Goal: Task Accomplishment & Management: Manage account settings

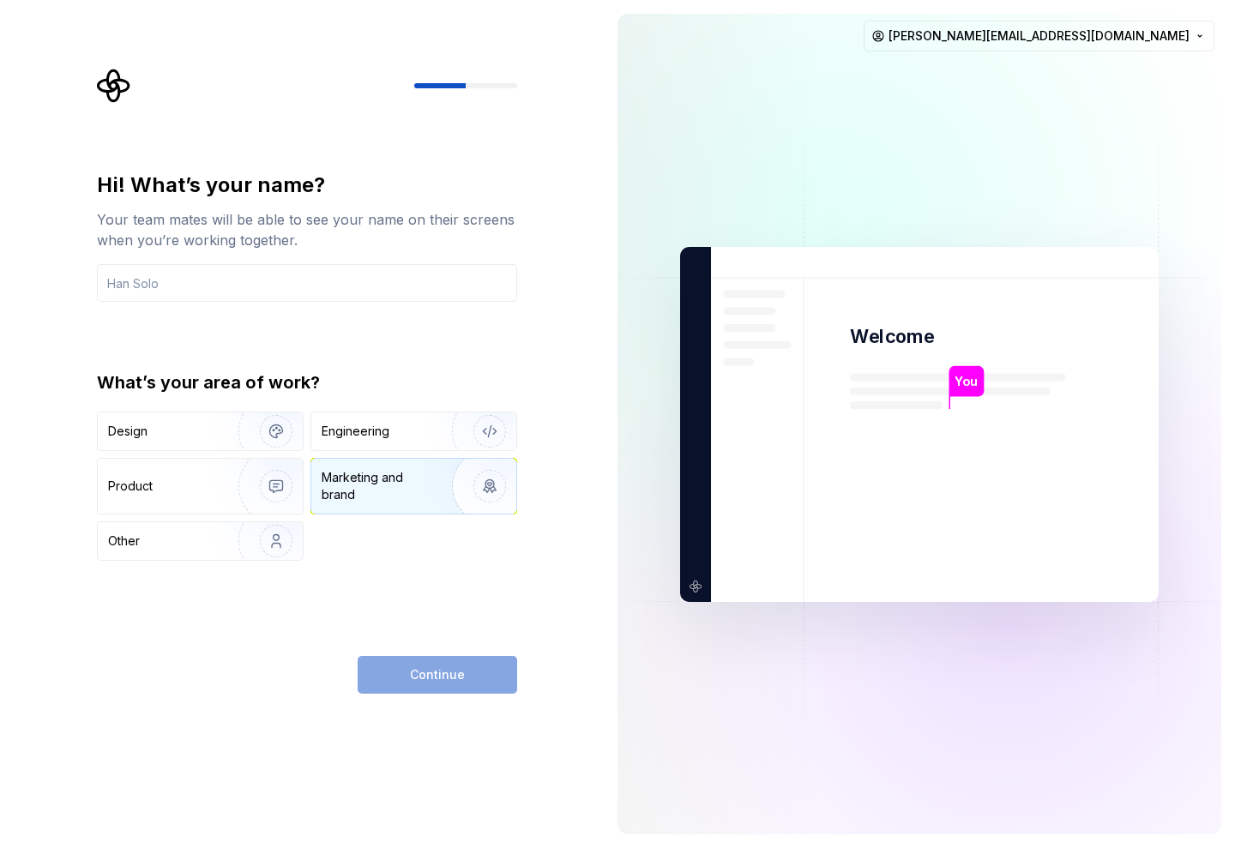
click at [410, 483] on div "Marketing and brand" at bounding box center [380, 486] width 116 height 34
click at [176, 444] on div "Design" at bounding box center [200, 432] width 205 height 38
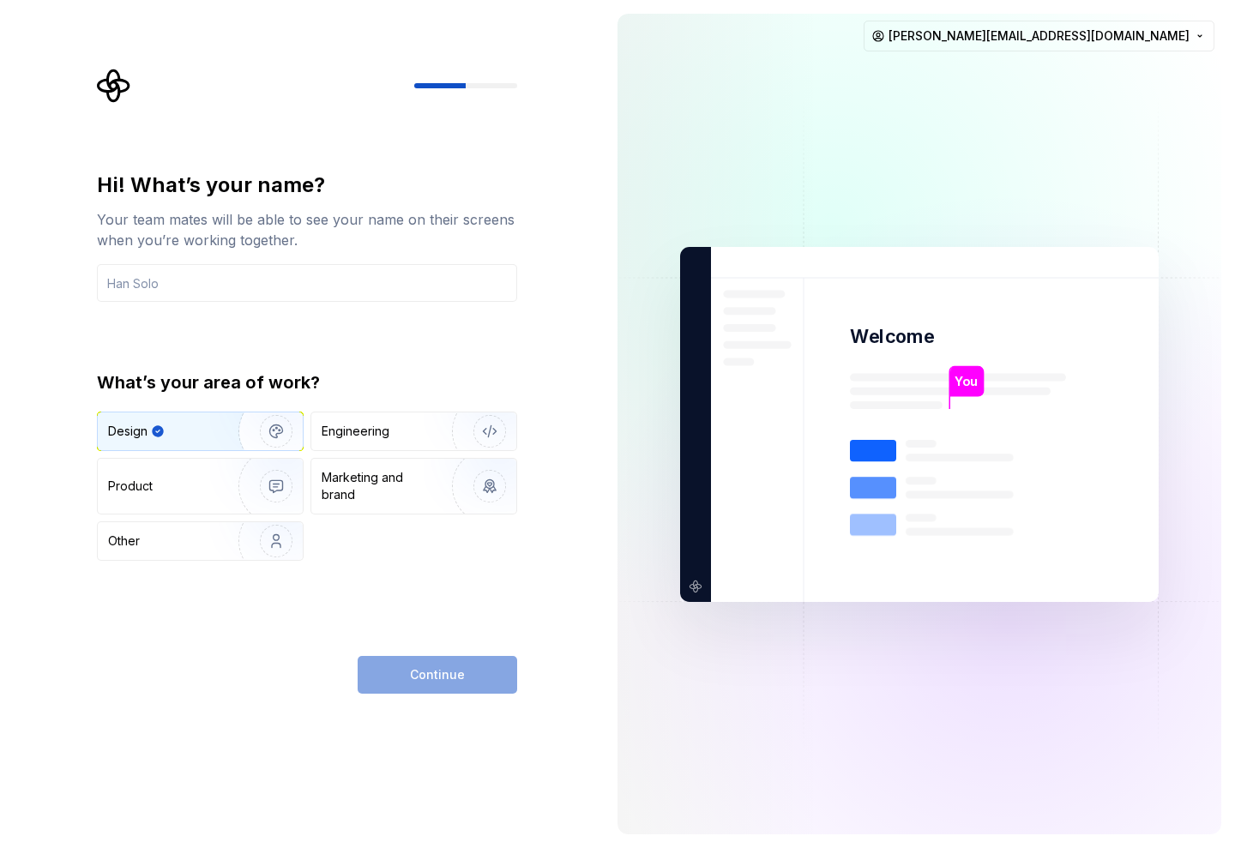
click at [432, 663] on div "Continue" at bounding box center [438, 675] width 160 height 38
click at [199, 291] on input "text" at bounding box center [307, 283] width 420 height 38
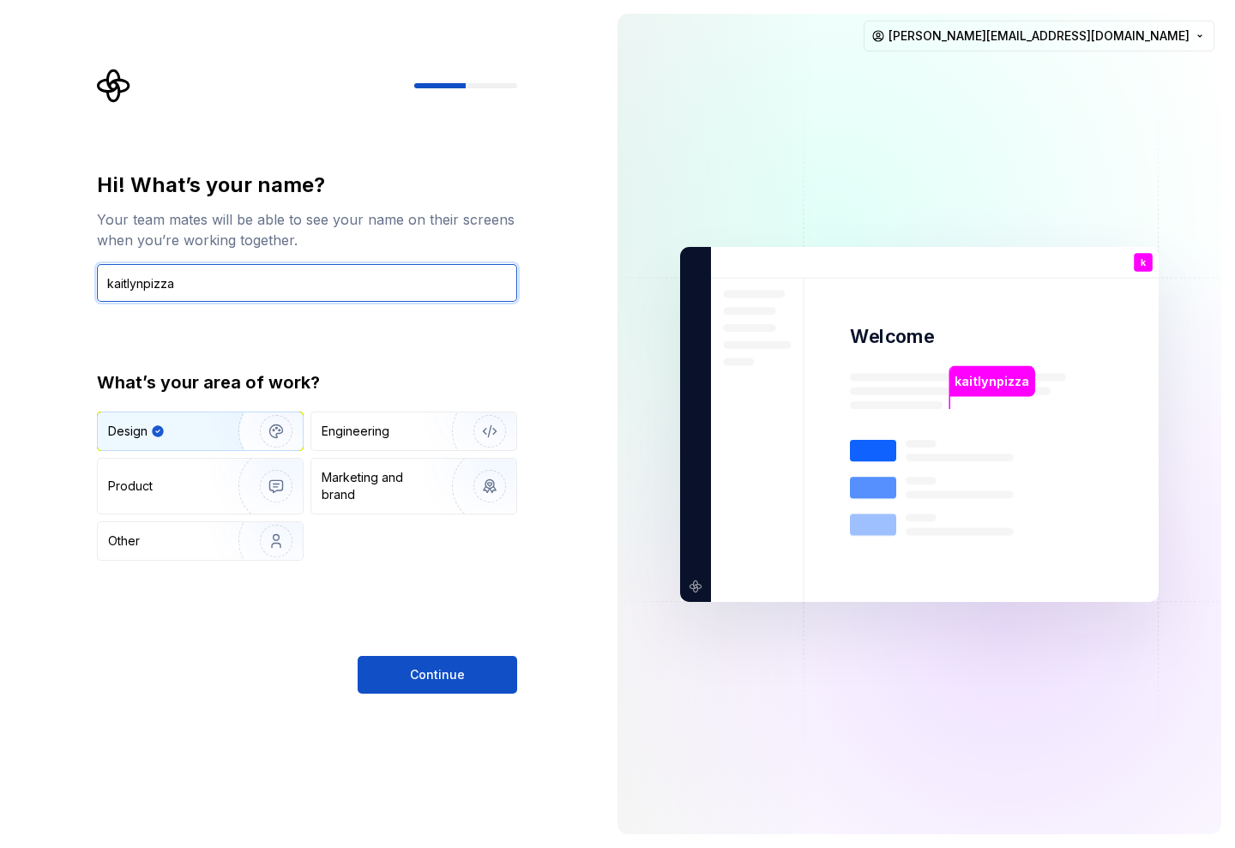
click at [138, 292] on input "kaitlynpizza" at bounding box center [307, 283] width 420 height 38
type input "kaitpizza"
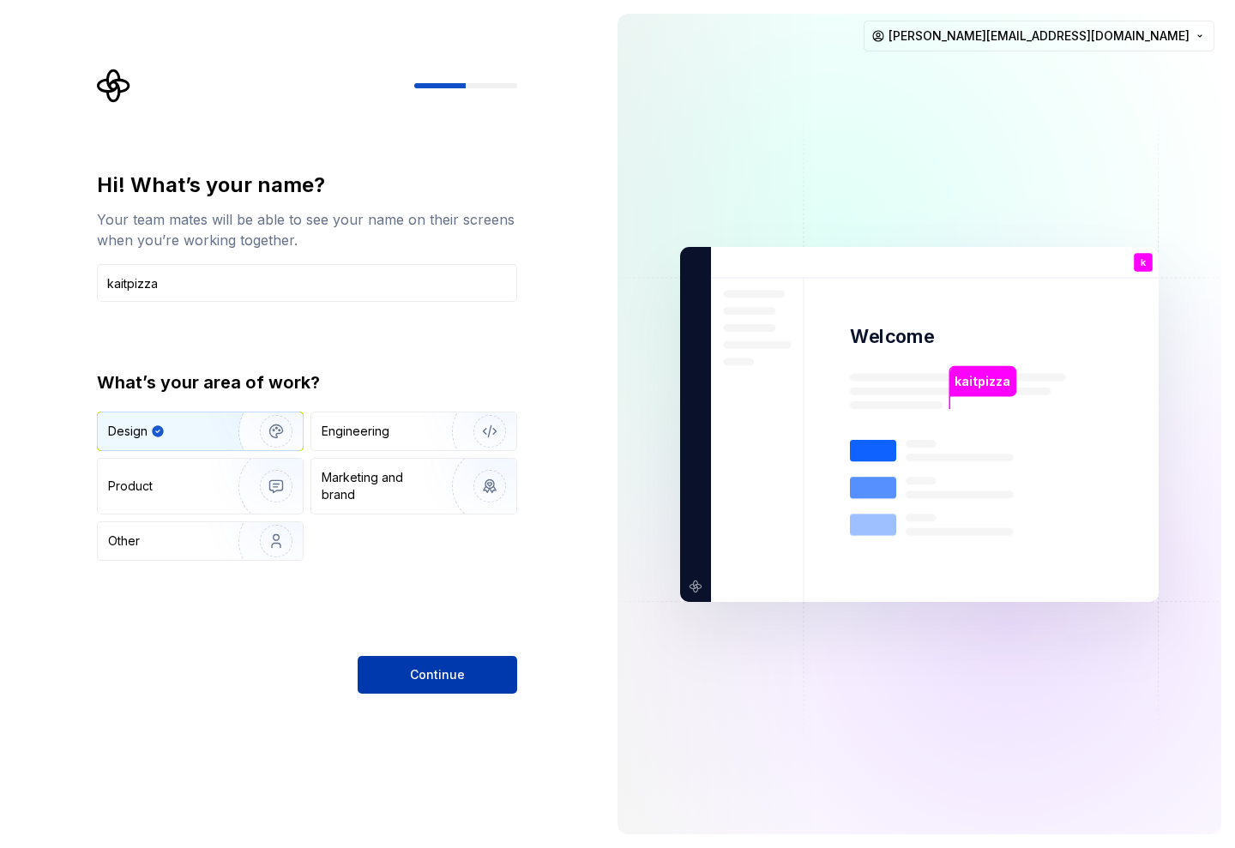
click at [420, 685] on button "Continue" at bounding box center [438, 675] width 160 height 38
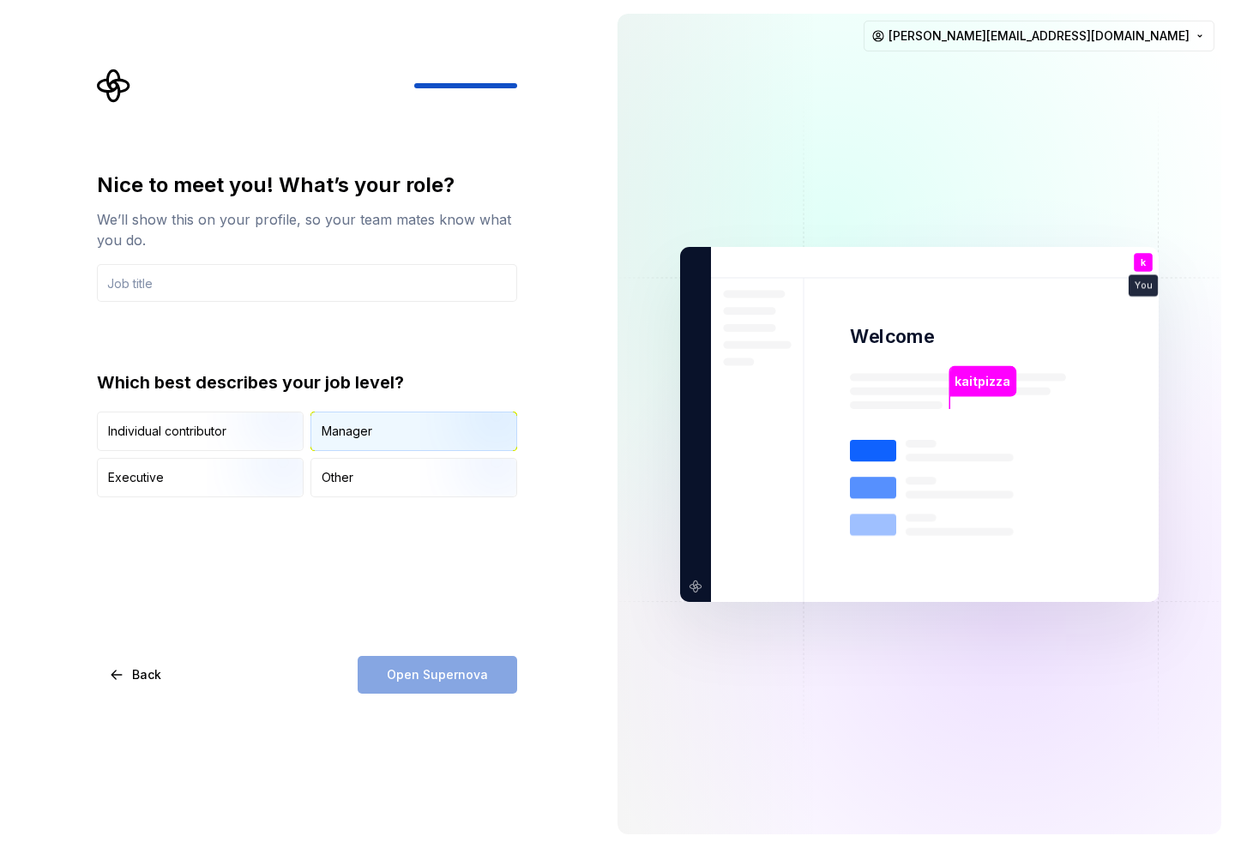
click at [359, 440] on div "Manager" at bounding box center [413, 432] width 205 height 38
click at [178, 286] on input "text" at bounding box center [307, 283] width 420 height 38
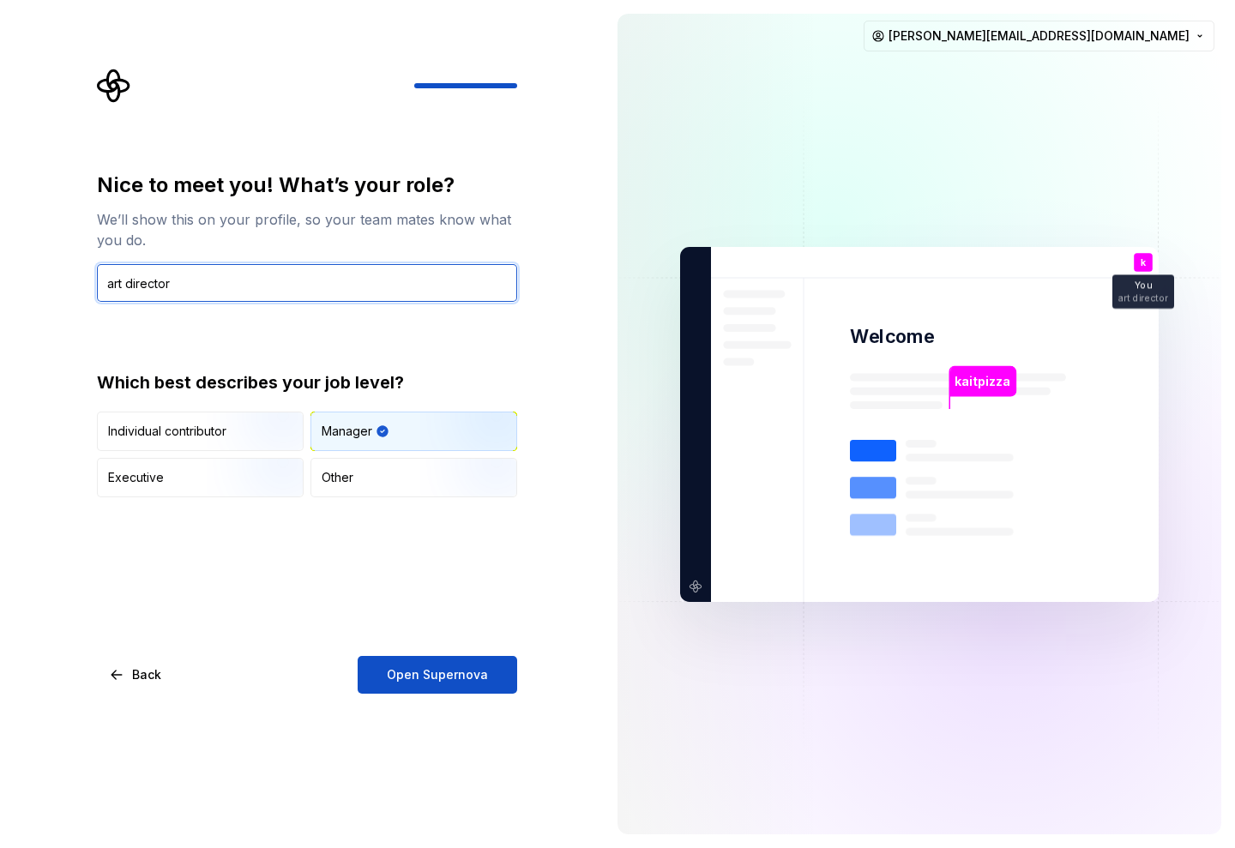
type input "art director"
click at [449, 601] on div "Nice to meet you! What’s your role? We’ll show this on your profile, so your te…" at bounding box center [307, 433] width 420 height 522
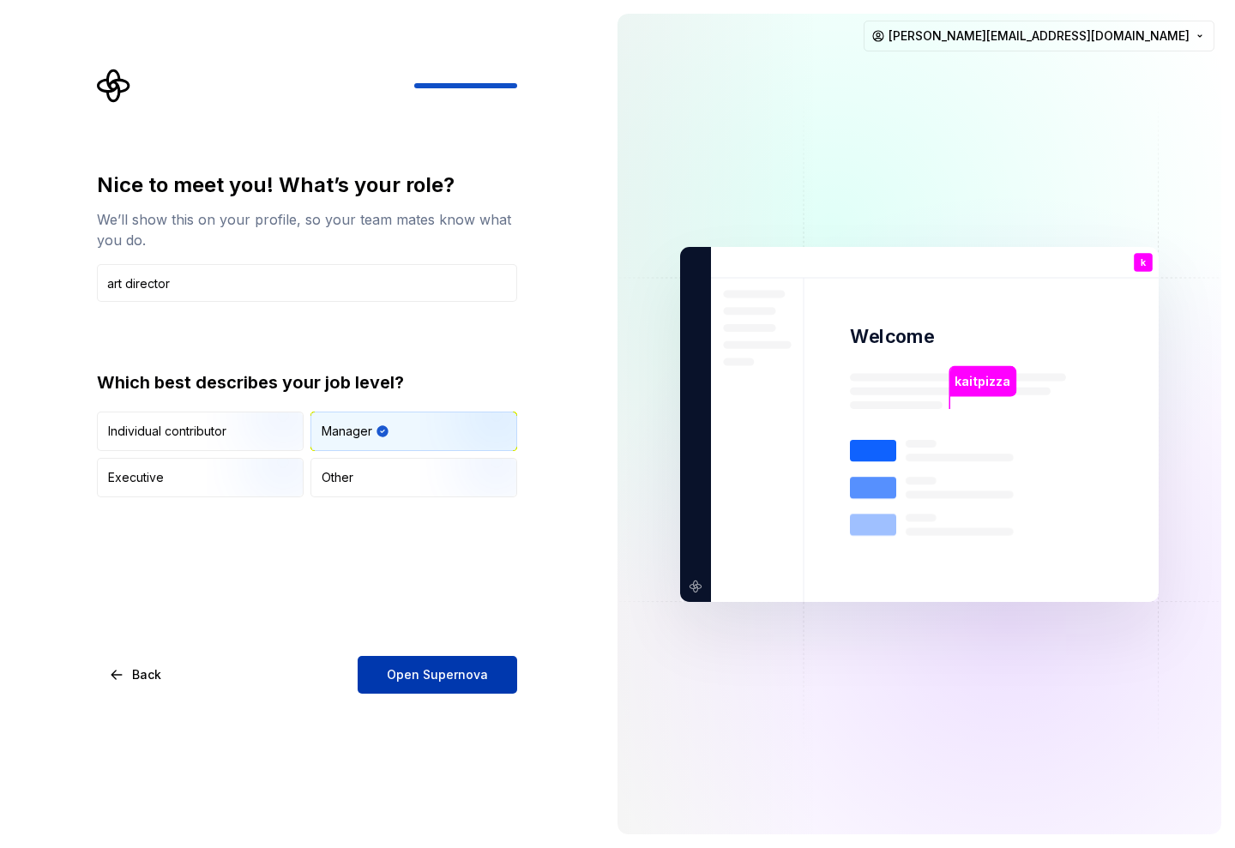
click at [443, 681] on span "Open Supernova" at bounding box center [437, 674] width 101 height 17
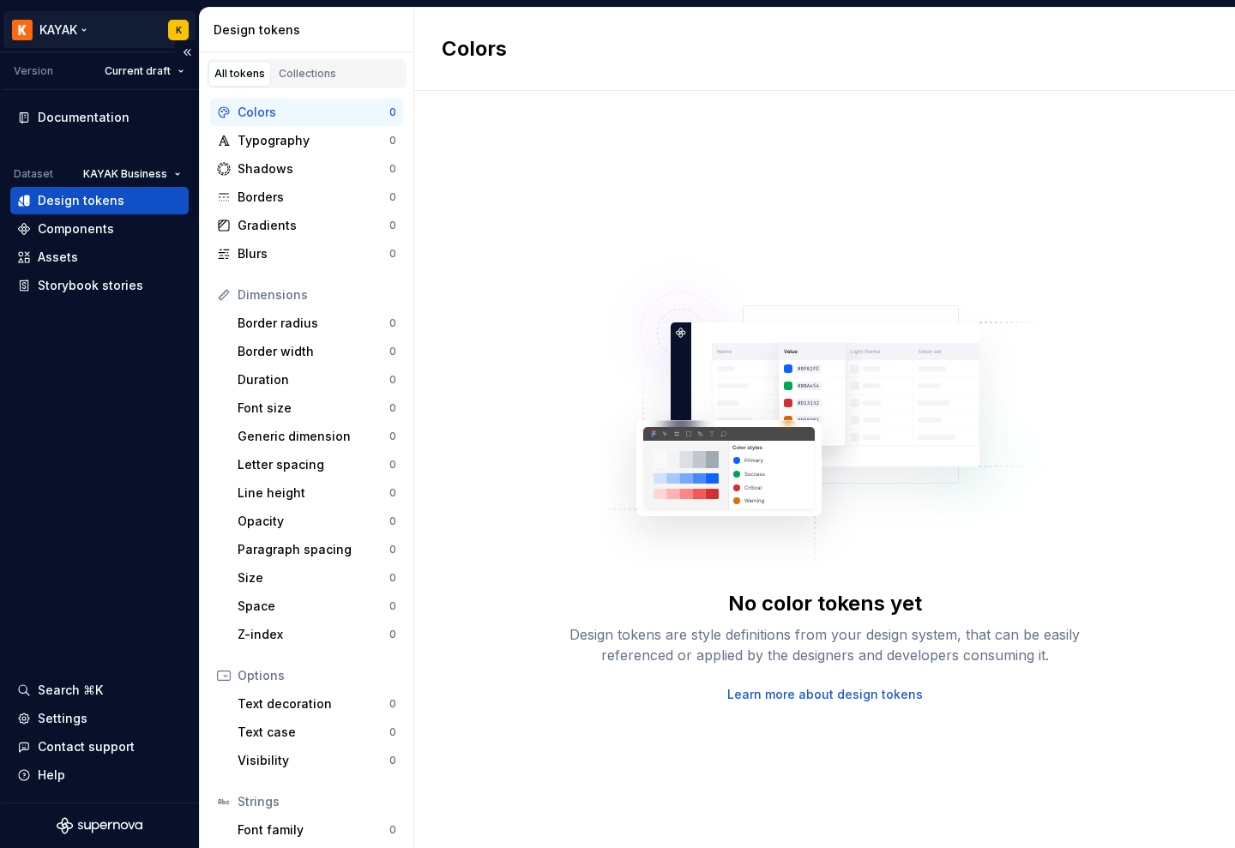
click at [60, 27] on html "KAYAK K Version Current draft Documentation Dataset KAYAK Business Design token…" at bounding box center [617, 424] width 1235 height 848
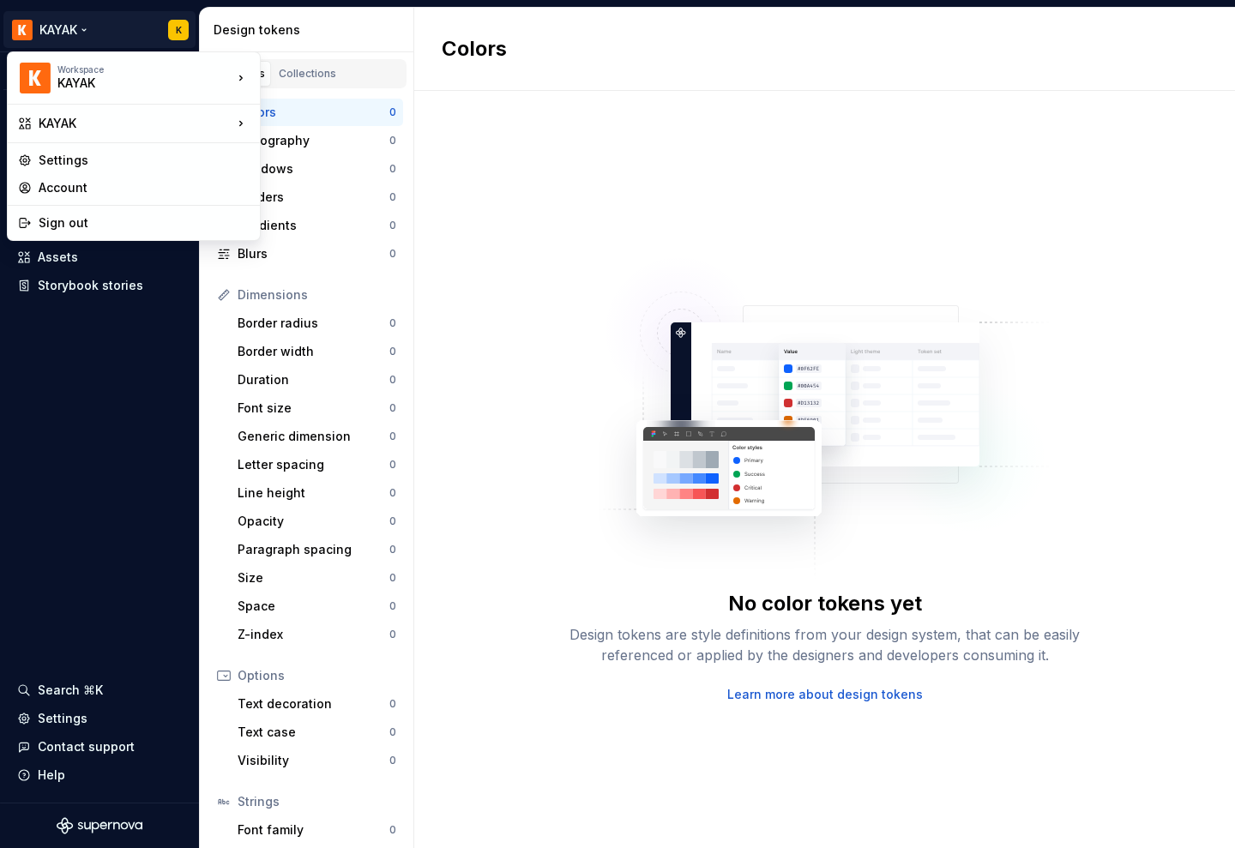
click at [184, 28] on html "KAYAK K Version Current draft Documentation Dataset KAYAK Business Design token…" at bounding box center [617, 424] width 1235 height 848
click at [173, 27] on html "KAYAK K Version Current draft Documentation Dataset KAYAK Business Design token…" at bounding box center [617, 424] width 1235 height 848
click at [59, 184] on div "Account" at bounding box center [144, 187] width 211 height 17
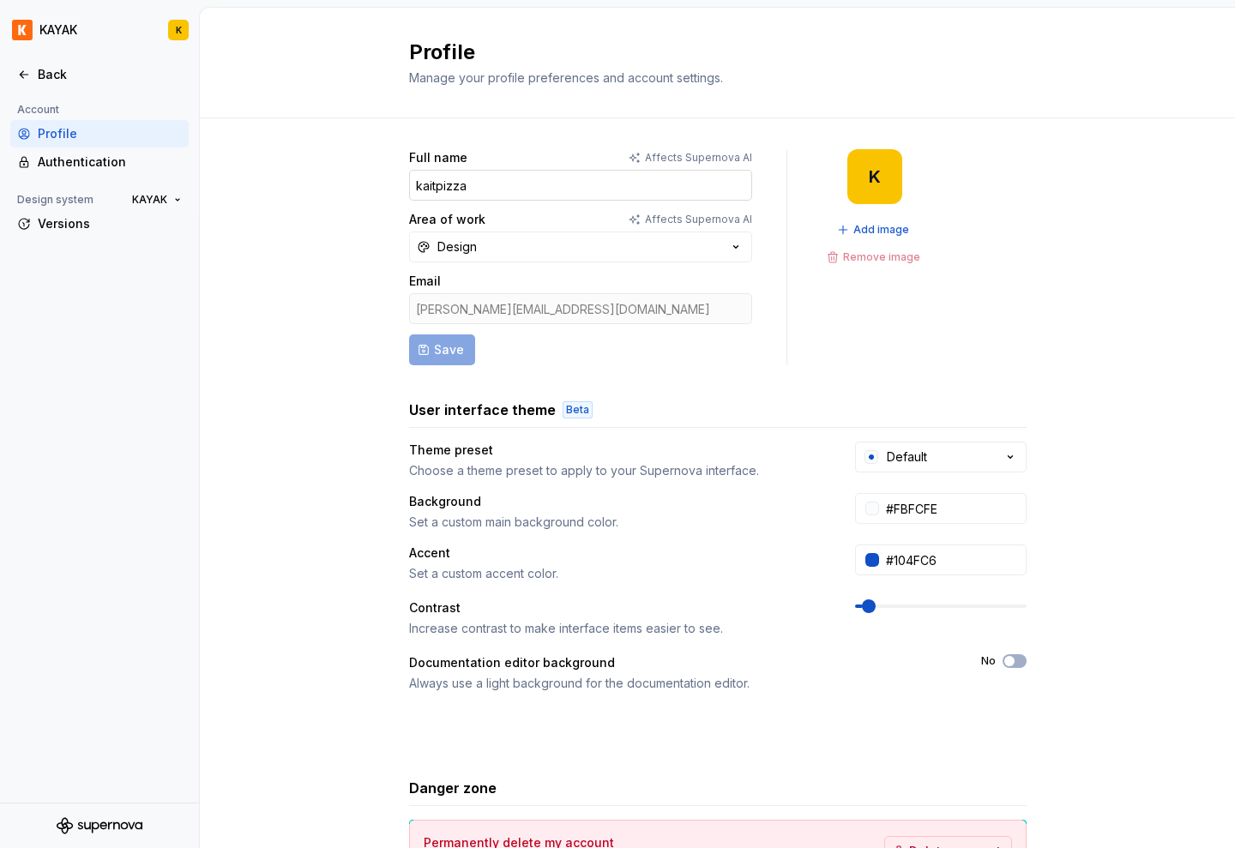
click at [474, 170] on input "kaitpizza" at bounding box center [580, 185] width 343 height 31
click at [473, 172] on input "kaitpizza" at bounding box center [580, 185] width 343 height 31
click at [434, 353] on span "Save" at bounding box center [449, 349] width 30 height 17
type input "kaitlyn"
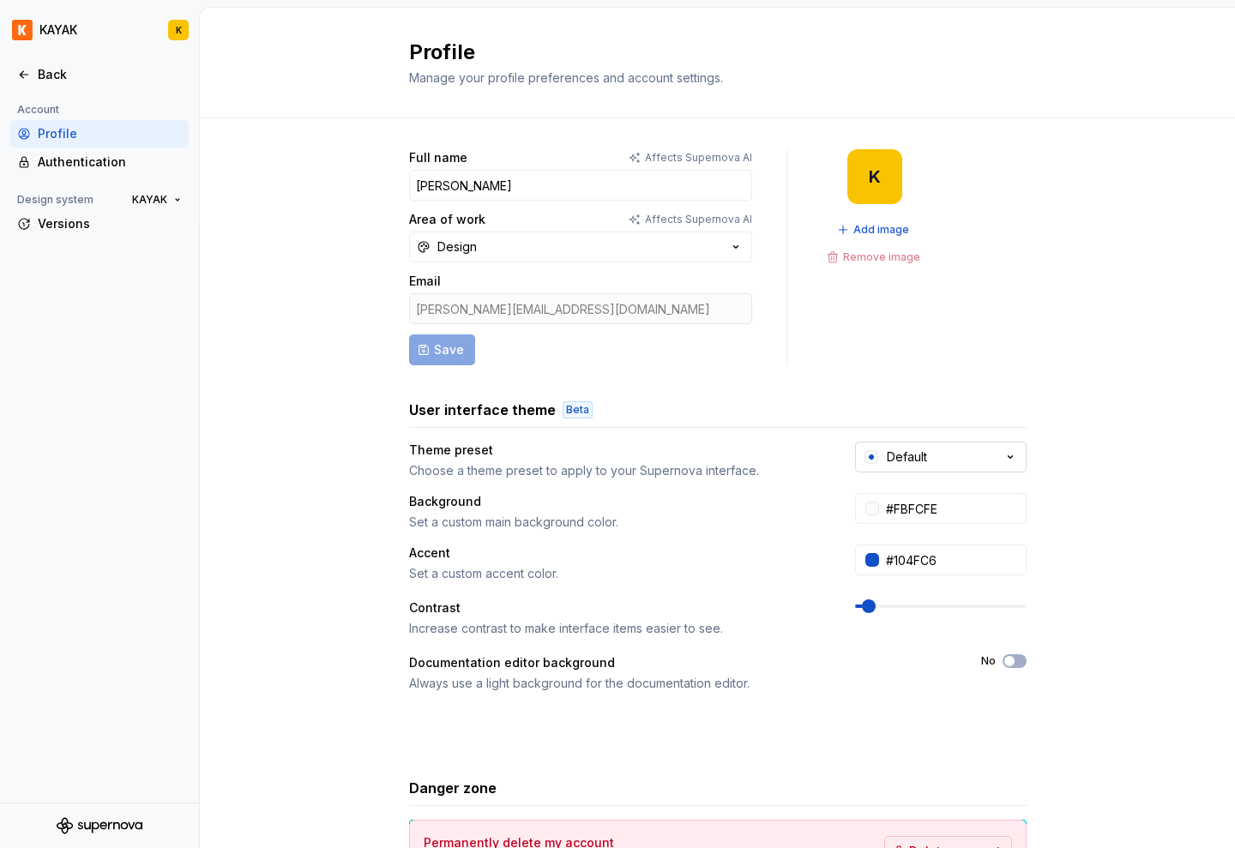
click at [877, 457] on div "Default" at bounding box center [895, 457] width 64 height 17
click at [723, 497] on div "Background" at bounding box center [616, 501] width 415 height 17
click at [61, 75] on div "Back" at bounding box center [110, 74] width 144 height 17
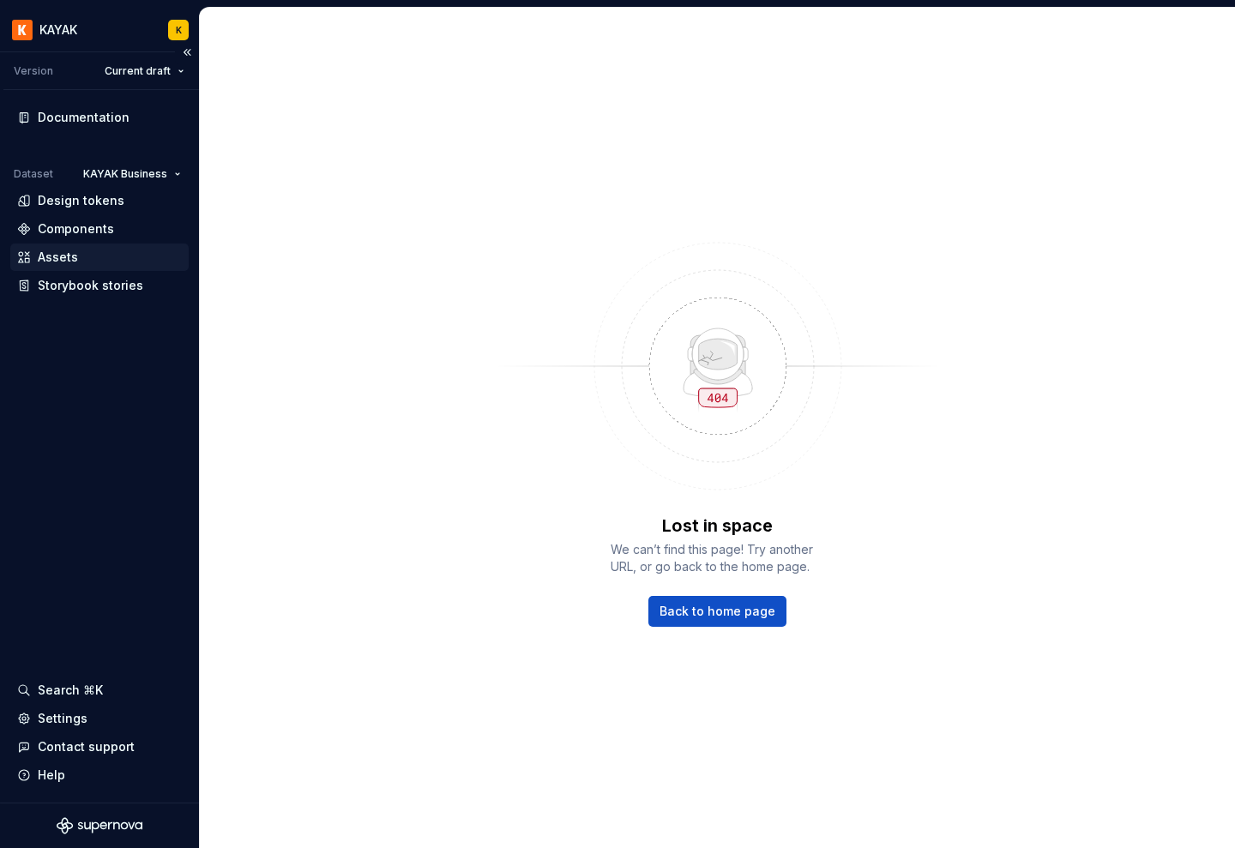
click at [76, 257] on div "Assets" at bounding box center [99, 257] width 165 height 17
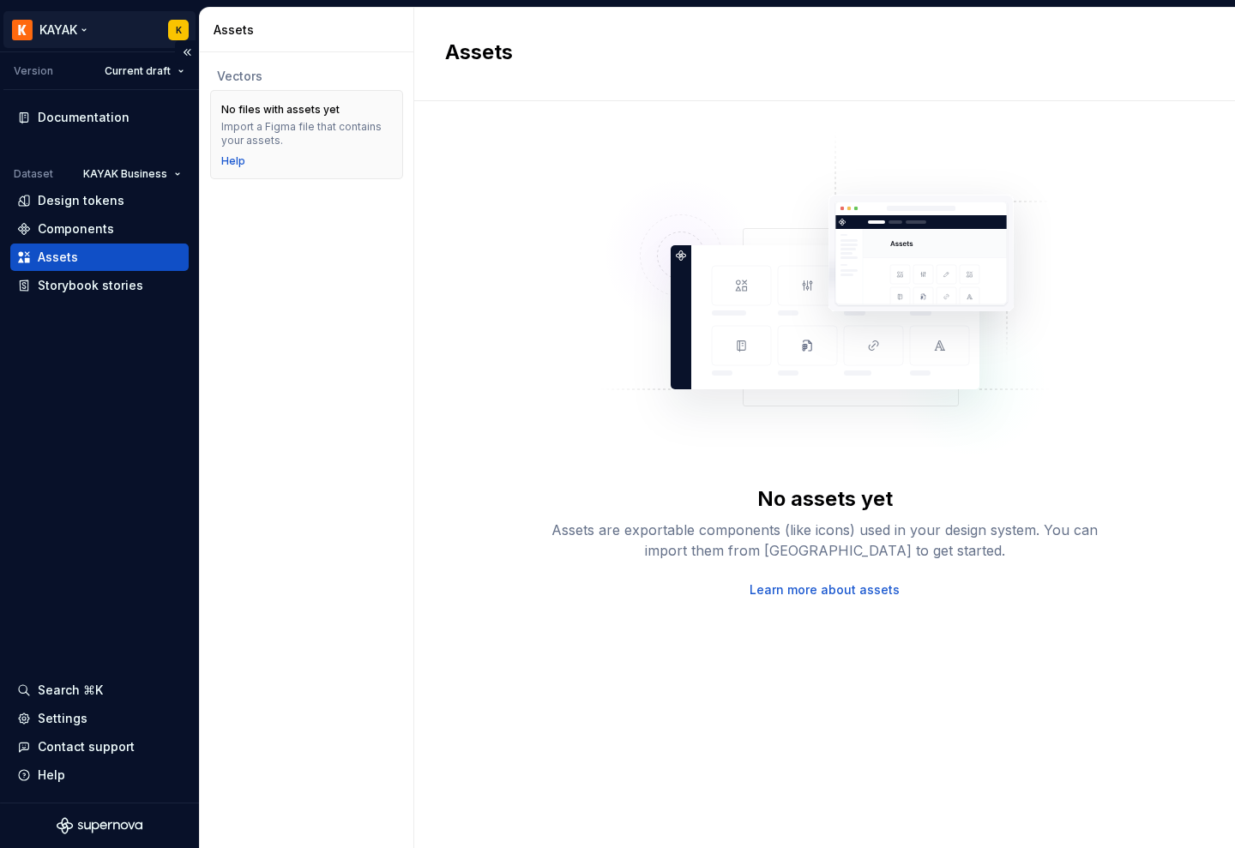
click at [182, 27] on html "KAYAK K Version Current draft Documentation Dataset KAYAK Business Design token…" at bounding box center [617, 424] width 1235 height 848
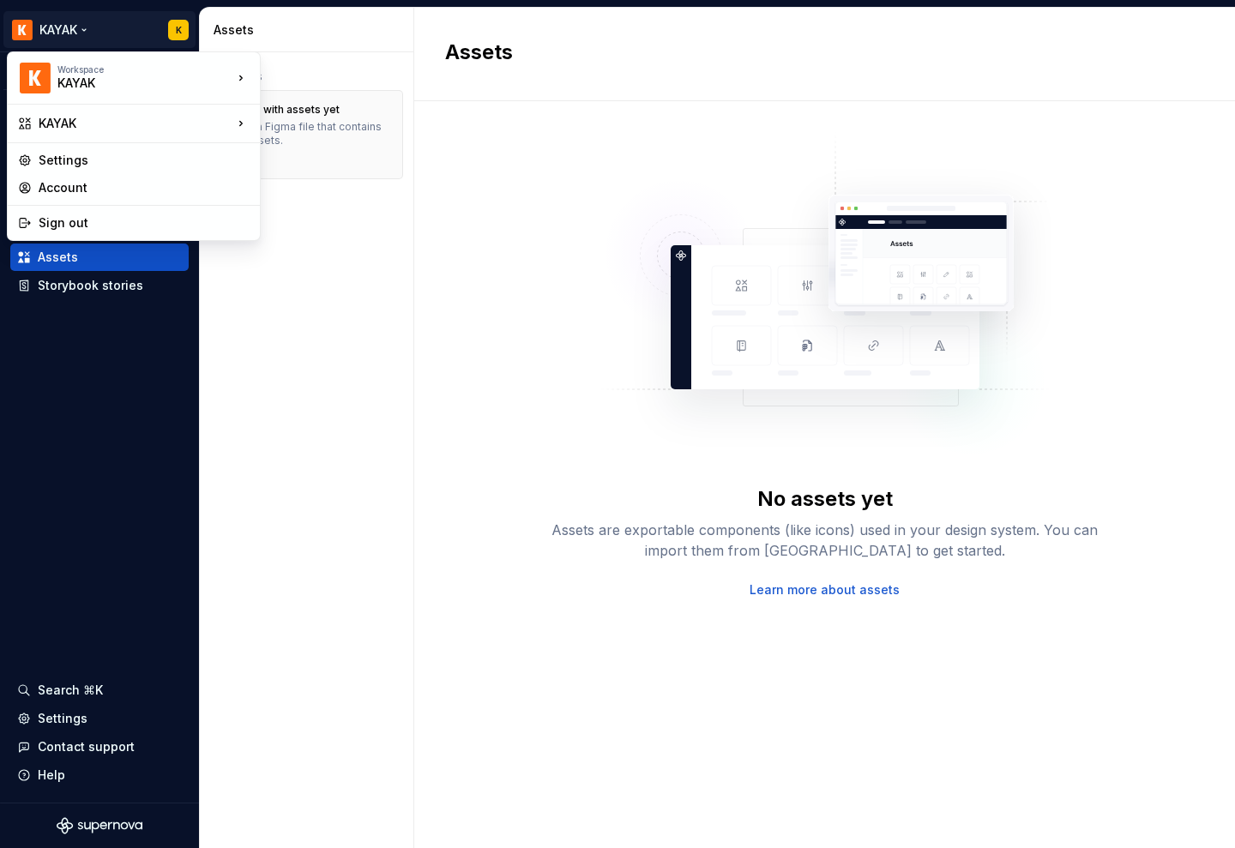
click at [184, 26] on html "KAYAK K Version Current draft Documentation Dataset KAYAK Business Design token…" at bounding box center [617, 424] width 1235 height 848
